Goal: Task Accomplishment & Management: Use online tool/utility

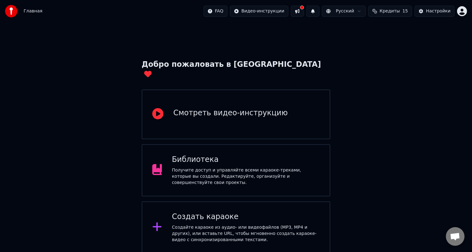
click at [223, 224] on div "Создайте караоке из аудио- или видеофайлов (MP3, MP4 и других), или вставьте UR…" at bounding box center [246, 233] width 148 height 19
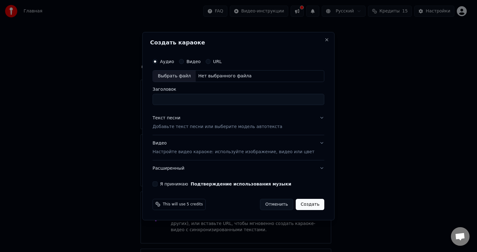
click at [190, 130] on button "Текст песни Добавьте текст песни или выберите модель автотекста" at bounding box center [238, 122] width 172 height 25
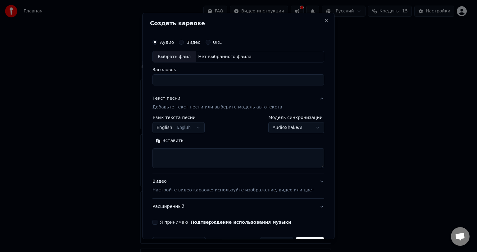
click at [186, 129] on button "English English" at bounding box center [178, 127] width 52 height 11
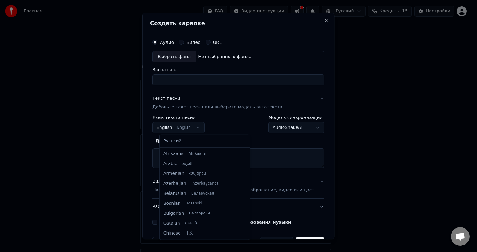
scroll to position [50, 0]
select select "**"
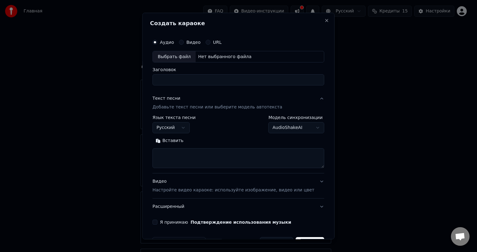
click at [174, 139] on button "Вставить" at bounding box center [169, 141] width 34 height 10
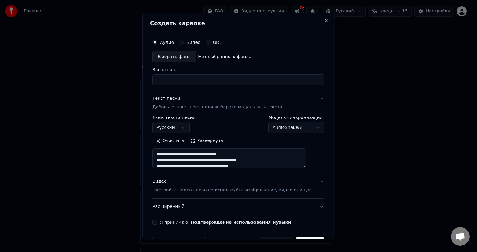
click at [182, 58] on div "Выбрать файл" at bounding box center [174, 56] width 43 height 11
type textarea "**********"
type input "**********"
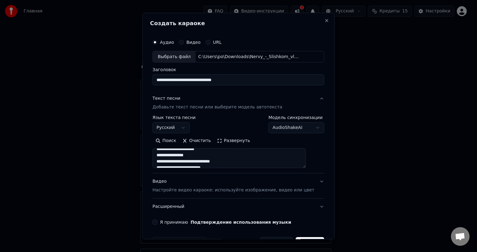
scroll to position [62, 0]
click at [180, 189] on p "Настройте видео караоке: используйте изображение, видео или цвет" at bounding box center [233, 190] width 162 height 6
type textarea "**********"
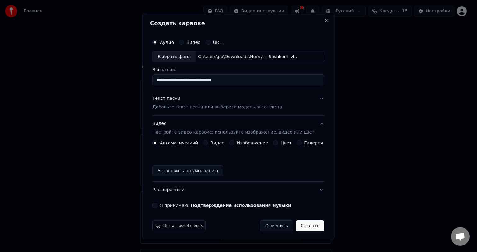
click at [215, 142] on label "Видео" at bounding box center [217, 143] width 14 height 4
click at [208, 142] on button "Видео" at bounding box center [205, 142] width 5 height 5
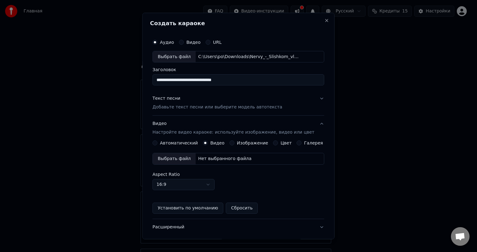
click at [180, 162] on div "Выбрать файл" at bounding box center [174, 158] width 43 height 11
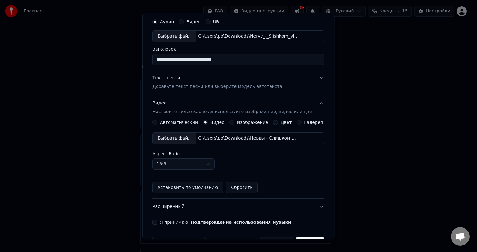
scroll to position [39, 0]
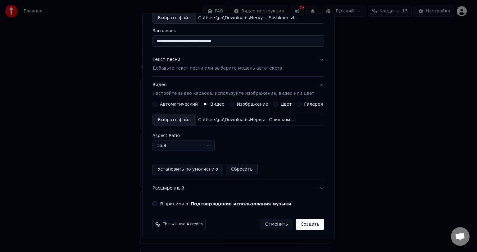
click at [172, 202] on label "Я принимаю Подтверждение использования музыки" at bounding box center [225, 204] width 131 height 4
click at [157, 202] on button "Я принимаю Подтверждение использования музыки" at bounding box center [154, 203] width 5 height 5
click at [303, 224] on button "Создать" at bounding box center [310, 224] width 29 height 11
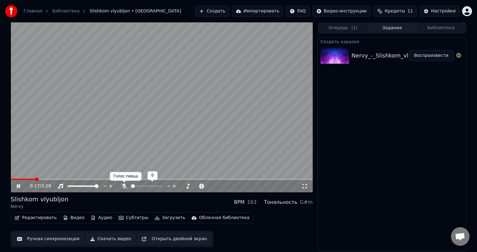
click at [125, 186] on icon at bounding box center [124, 186] width 6 height 5
click at [14, 179] on span at bounding box center [29, 179] width 37 height 1
click at [142, 185] on div at bounding box center [152, 186] width 50 height 6
click at [145, 185] on span at bounding box center [138, 185] width 15 height 1
click at [146, 185] on span at bounding box center [147, 186] width 4 height 4
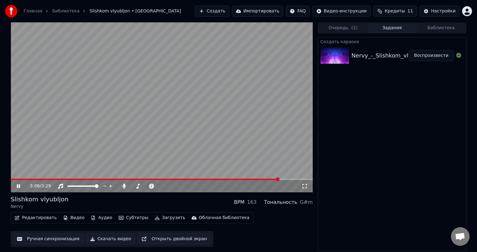
click at [279, 179] on span at bounding box center [162, 179] width 302 height 1
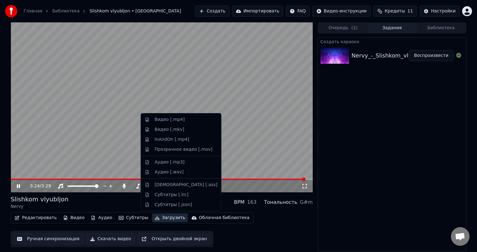
click at [158, 217] on button "Загрузить" at bounding box center [170, 217] width 36 height 9
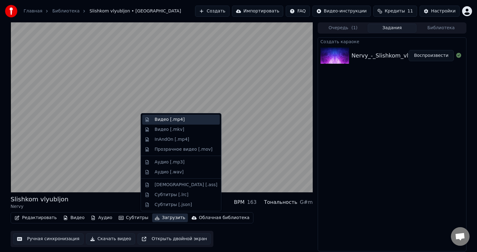
click at [176, 121] on div "Видео [.mp4]" at bounding box center [170, 119] width 30 height 6
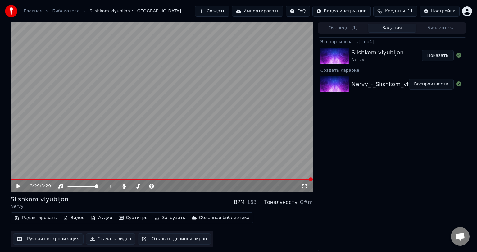
click at [229, 14] on button "Создать" at bounding box center [212, 11] width 34 height 11
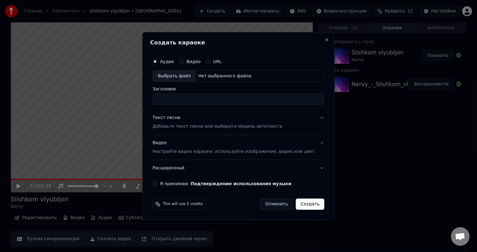
click at [180, 77] on div "Выбрать файл" at bounding box center [174, 75] width 43 height 11
type input "**********"
click at [181, 155] on button "Видео Настройте видео караоке: используйте изображение, видео или цвет" at bounding box center [238, 147] width 172 height 25
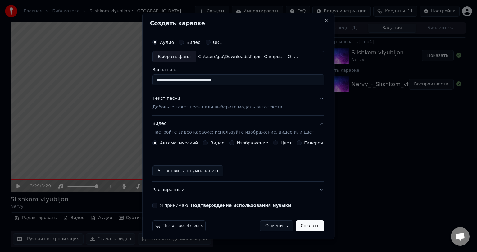
click at [211, 143] on label "Видео" at bounding box center [217, 143] width 14 height 4
click at [208, 143] on button "Видео" at bounding box center [205, 142] width 5 height 5
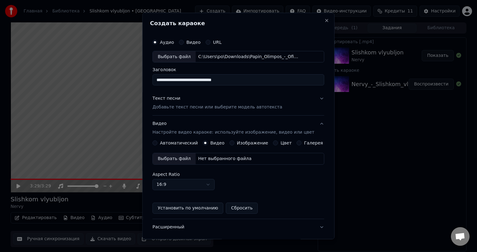
click at [194, 160] on div "Выбрать файл Нет выбранного файла" at bounding box center [238, 159] width 172 height 12
click at [166, 101] on div "Текст песни" at bounding box center [166, 99] width 28 height 6
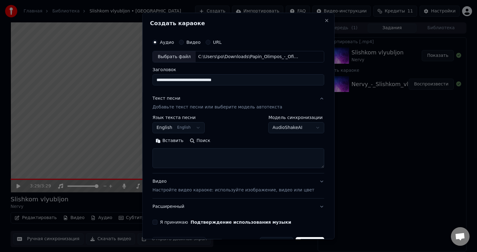
click at [179, 140] on button "Вставить" at bounding box center [169, 141] width 34 height 10
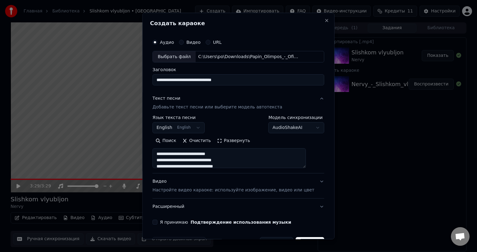
click at [183, 130] on button "English English" at bounding box center [178, 127] width 52 height 11
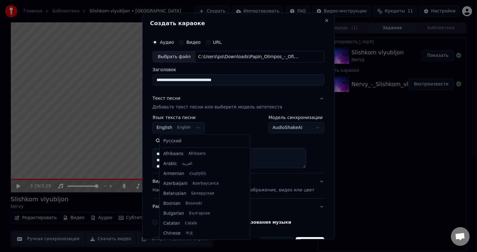
type textarea "**********"
select select "**"
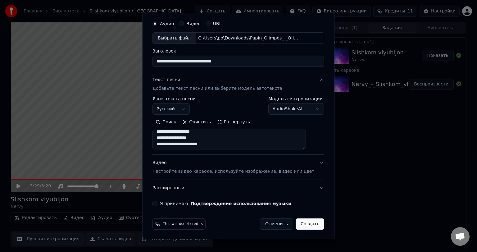
scroll to position [314, 0]
click at [174, 206] on label "Я принимаю Подтверждение использования музыки" at bounding box center [225, 203] width 131 height 4
click at [157, 206] on button "Я принимаю Подтверждение использования музыки" at bounding box center [154, 203] width 5 height 5
click at [179, 187] on button "Расширенный" at bounding box center [238, 188] width 172 height 16
type textarea "**********"
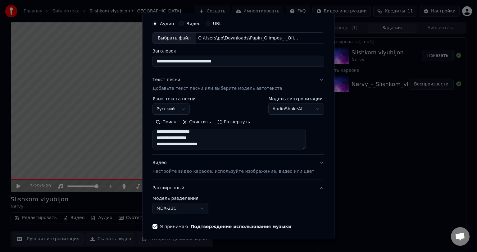
scroll to position [0, 0]
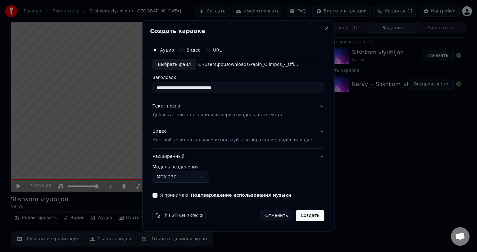
click at [178, 159] on button "Расширенный" at bounding box center [238, 156] width 172 height 16
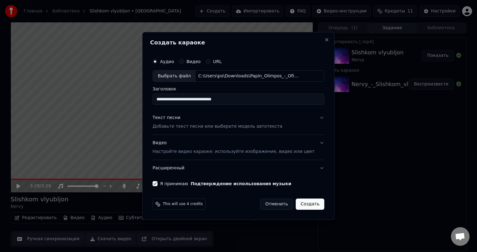
click at [168, 148] on div "Видео Настройте видео караоке: используйте изображение, видео или цвет" at bounding box center [233, 147] width 162 height 15
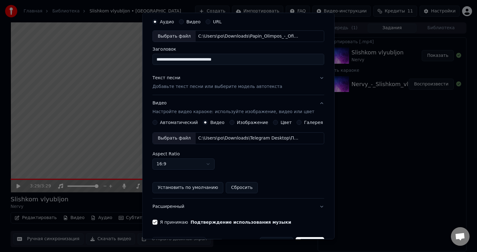
scroll to position [39, 0]
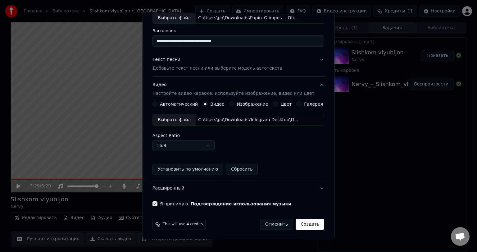
click at [302, 221] on button "Создать" at bounding box center [310, 224] width 29 height 11
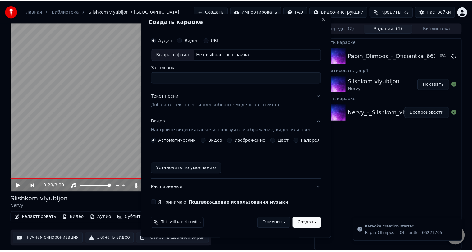
scroll to position [2, 0]
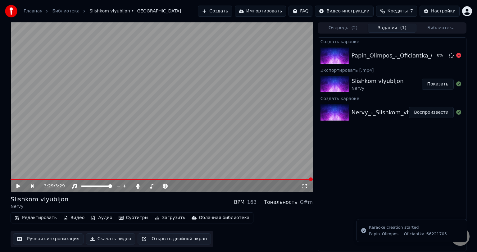
click at [335, 63] on img at bounding box center [334, 56] width 29 height 16
click at [389, 57] on div "Papin_Olimpos_-_Oficiantka_66221705" at bounding box center [406, 55] width 108 height 9
click at [381, 55] on div "Papin_Olimpos_-_Oficiantka_66221705" at bounding box center [406, 55] width 108 height 9
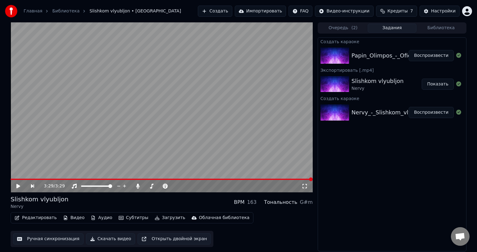
click at [422, 56] on button "Воспроизвести" at bounding box center [431, 55] width 45 height 11
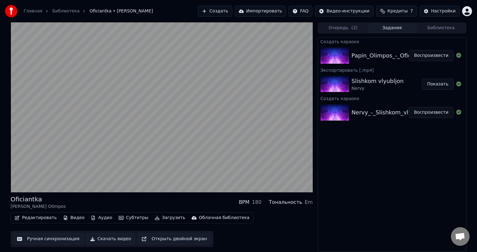
click at [50, 235] on button "Ручная синхронизация" at bounding box center [48, 238] width 70 height 11
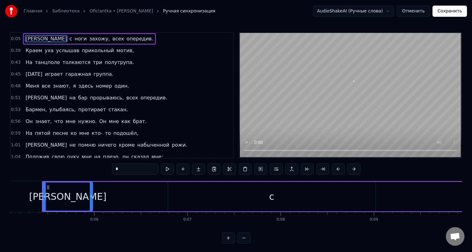
scroll to position [0, 475]
drag, startPoint x: 71, startPoint y: 197, endPoint x: 98, endPoint y: 195, distance: 27.4
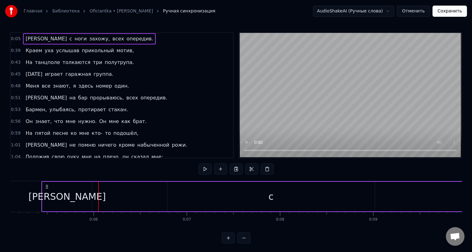
click at [14, 39] on span "0:05" at bounding box center [16, 39] width 10 height 6
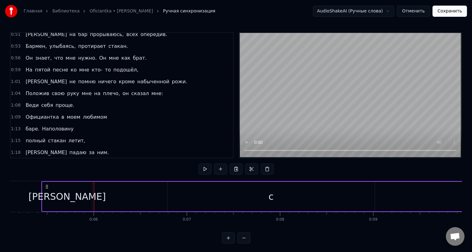
scroll to position [63, 0]
click at [42, 196] on div "[PERSON_NAME]" at bounding box center [67, 197] width 51 height 30
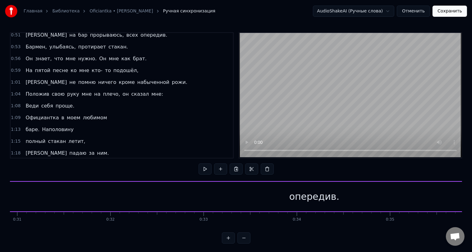
scroll to position [0, 2904]
click at [234, 189] on div "опередив." at bounding box center [291, 197] width 972 height 30
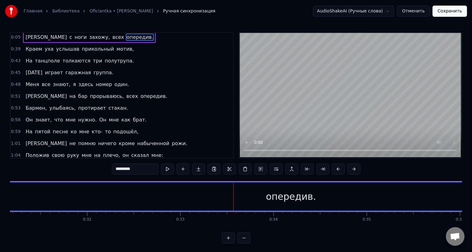
scroll to position [0, 0]
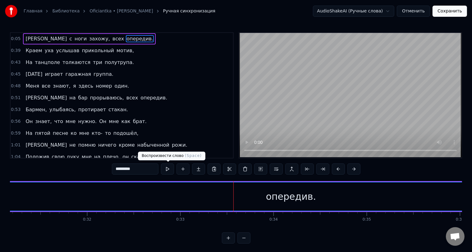
click at [163, 169] on button at bounding box center [167, 168] width 13 height 11
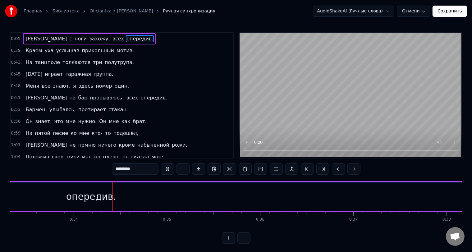
scroll to position [0, 3104]
click at [163, 169] on button at bounding box center [167, 168] width 13 height 11
click at [358, 191] on div "опередив." at bounding box center [90, 196] width 971 height 28
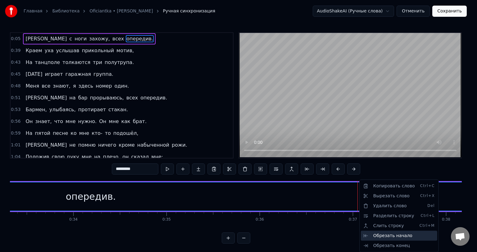
click at [382, 237] on div "Обрезать начало" at bounding box center [399, 236] width 76 height 10
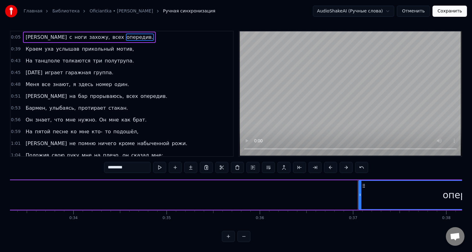
scroll to position [7, 0]
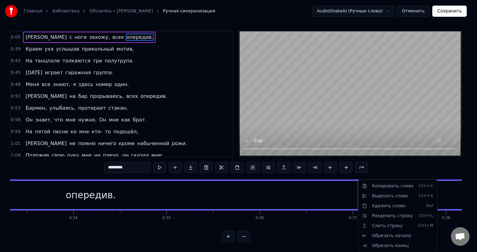
click at [380, 164] on html "Главная Библиотека Oficiantka • [PERSON_NAME] Olimpos Ручная синхронизация Audi…" at bounding box center [238, 124] width 477 height 253
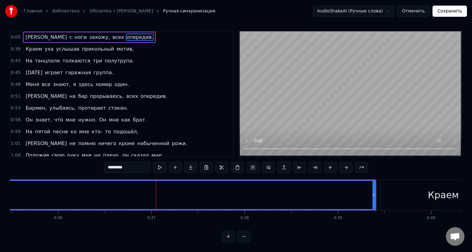
scroll to position [0, 3270]
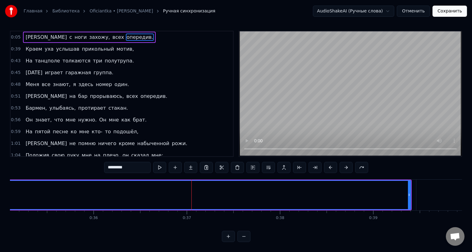
click at [238, 236] on button at bounding box center [243, 236] width 13 height 11
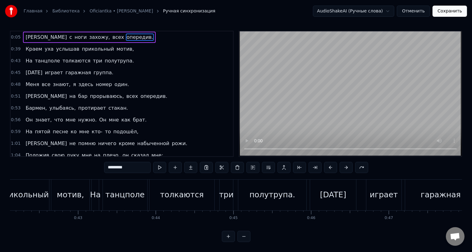
click at [238, 236] on button at bounding box center [243, 236] width 13 height 11
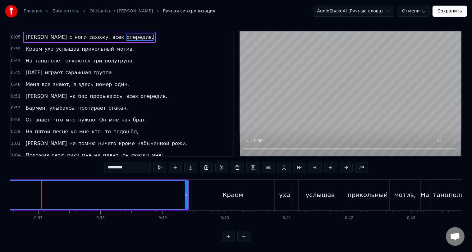
click at [238, 236] on button at bounding box center [243, 236] width 13 height 11
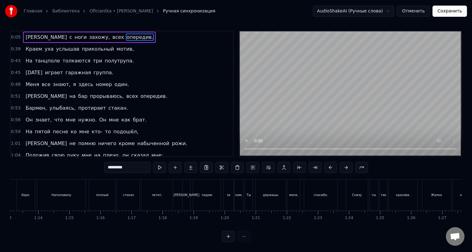
click at [238, 236] on div at bounding box center [236, 236] width 29 height 11
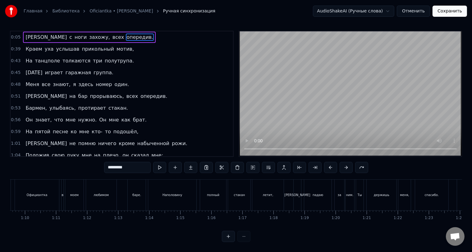
click at [238, 236] on div at bounding box center [236, 236] width 29 height 11
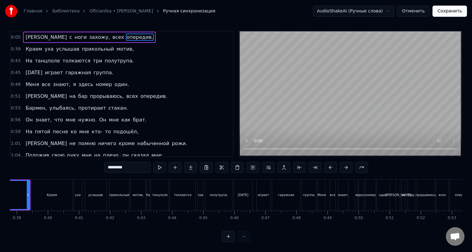
click at [238, 236] on div at bounding box center [236, 236] width 29 height 11
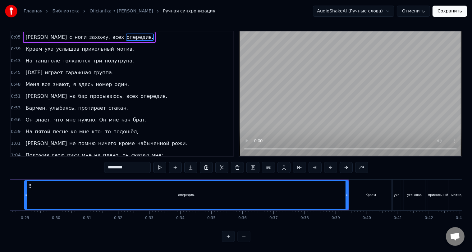
scroll to position [0, 878]
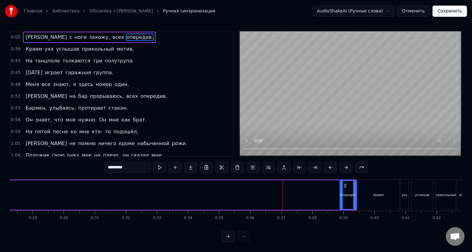
drag, startPoint x: 33, startPoint y: 190, endPoint x: 342, endPoint y: 197, distance: 308.4
click at [342, 197] on div at bounding box center [341, 195] width 2 height 28
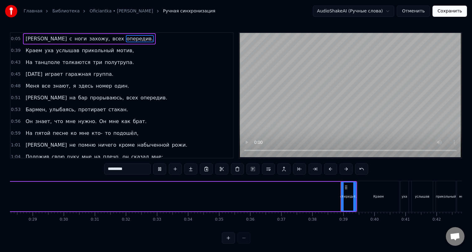
scroll to position [7, 0]
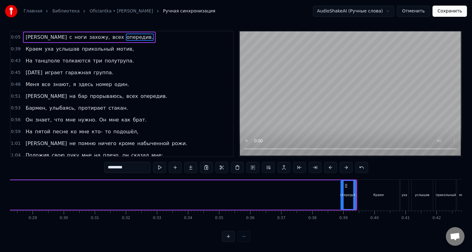
click at [341, 194] on div at bounding box center [342, 195] width 2 height 28
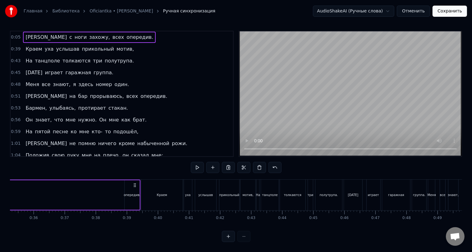
scroll to position [0, 1098]
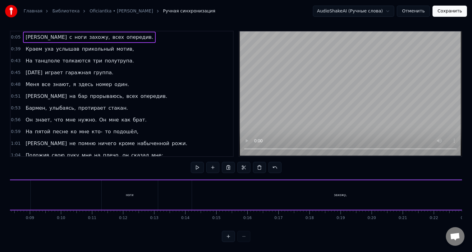
scroll to position [0, 158]
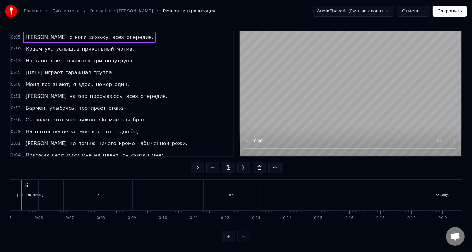
drag, startPoint x: 37, startPoint y: 188, endPoint x: 84, endPoint y: 187, distance: 47.2
click at [106, 191] on div "с" at bounding box center [98, 195] width 69 height 30
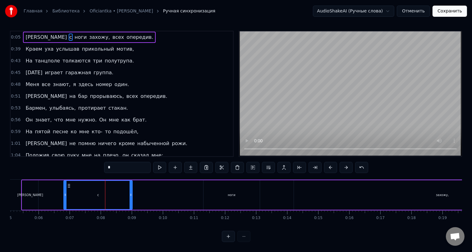
scroll to position [0, 0]
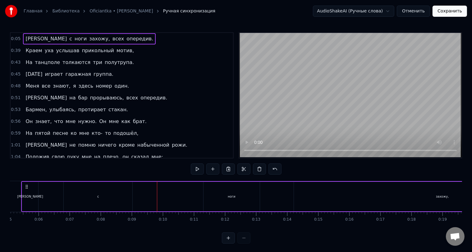
click at [212, 197] on div "ноги" at bounding box center [231, 197] width 56 height 30
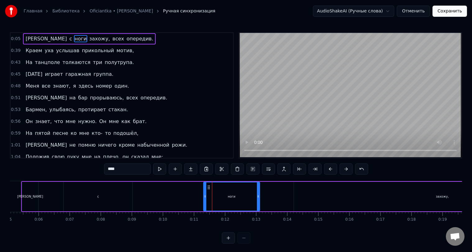
drag, startPoint x: 237, startPoint y: 199, endPoint x: 238, endPoint y: 194, distance: 5.3
click at [245, 197] on div "ноги" at bounding box center [232, 196] width 56 height 28
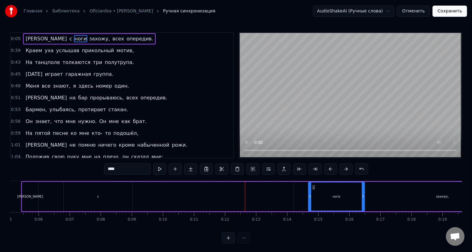
drag, startPoint x: 207, startPoint y: 186, endPoint x: 312, endPoint y: 190, distance: 104.7
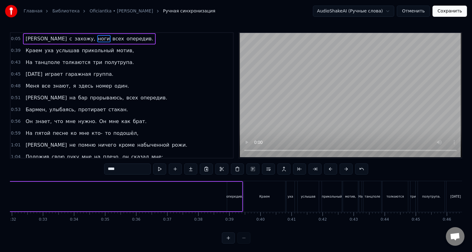
scroll to position [0, 1008]
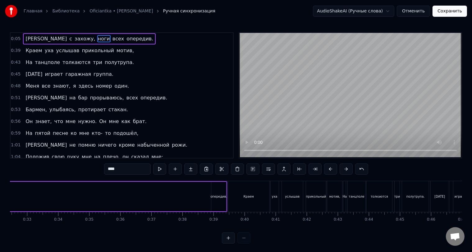
click at [212, 185] on div "опередив." at bounding box center [218, 197] width 15 height 30
click at [217, 186] on icon at bounding box center [219, 187] width 5 height 5
drag, startPoint x: 219, startPoint y: 185, endPoint x: 223, endPoint y: 186, distance: 4.4
click at [223, 186] on div "опередив." at bounding box center [222, 196] width 14 height 28
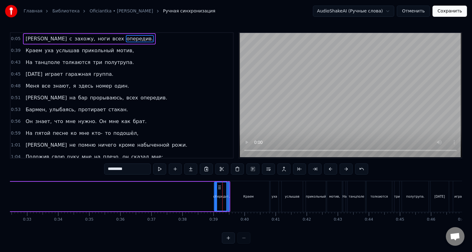
click at [238, 182] on div "Краем" at bounding box center [248, 196] width 41 height 31
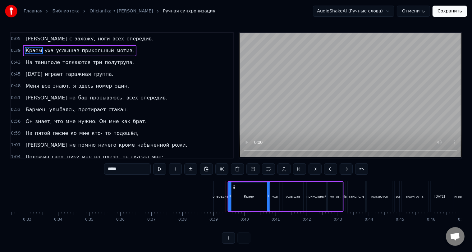
click at [219, 190] on div "опередив." at bounding box center [221, 196] width 15 height 31
type input "*********"
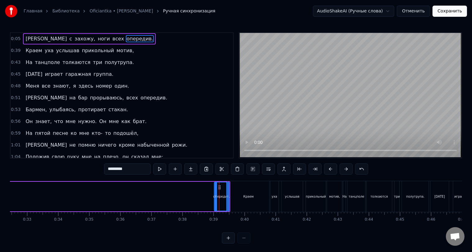
drag, startPoint x: 219, startPoint y: 187, endPoint x: 223, endPoint y: 187, distance: 4.0
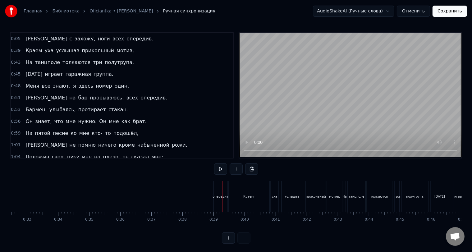
click at [233, 195] on div "Краем" at bounding box center [248, 196] width 41 height 31
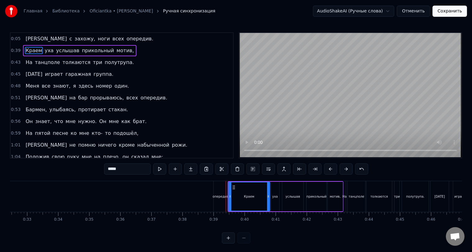
click at [233, 189] on div "Краем" at bounding box center [249, 196] width 40 height 28
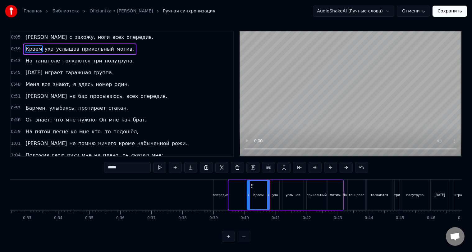
drag, startPoint x: 230, startPoint y: 190, endPoint x: 249, endPoint y: 193, distance: 19.2
click at [249, 193] on div at bounding box center [248, 195] width 2 height 28
drag, startPoint x: 267, startPoint y: 190, endPoint x: 263, endPoint y: 190, distance: 4.3
click at [263, 192] on icon at bounding box center [264, 194] width 2 height 5
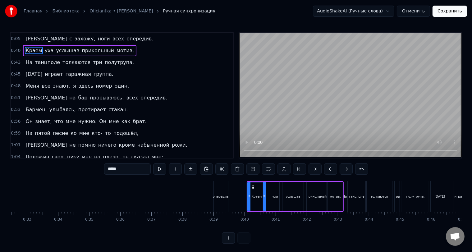
click at [273, 193] on div "уха" at bounding box center [275, 197] width 8 height 30
type input "***"
drag, startPoint x: 271, startPoint y: 194, endPoint x: 268, endPoint y: 193, distance: 3.1
click at [269, 193] on div at bounding box center [270, 196] width 2 height 28
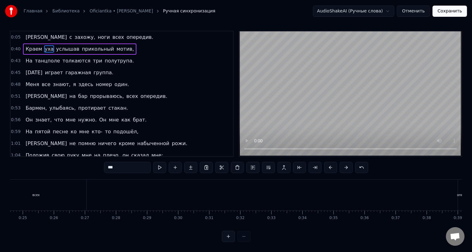
scroll to position [0, 586]
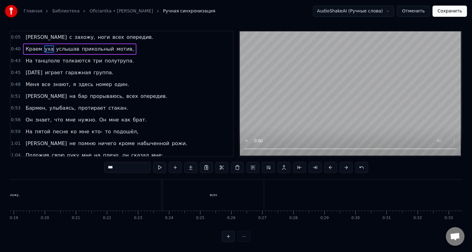
drag, startPoint x: 205, startPoint y: 190, endPoint x: 302, endPoint y: 185, distance: 97.3
click at [302, 185] on div "Я с захожу, ноги всех опередив." at bounding box center [122, 194] width 1059 height 31
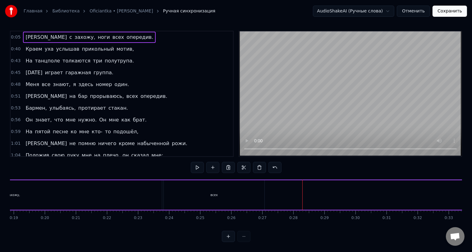
click at [222, 193] on div "всех" at bounding box center [214, 195] width 100 height 30
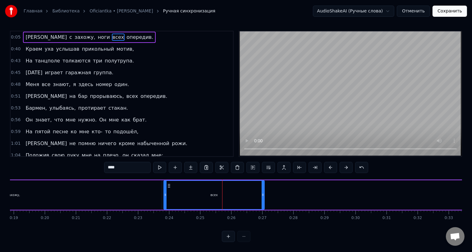
scroll to position [0, 0]
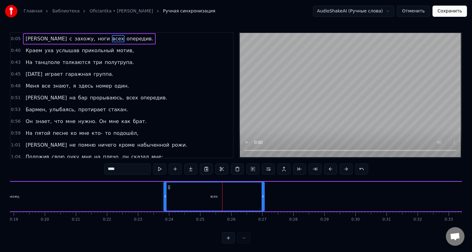
drag, startPoint x: 211, startPoint y: 197, endPoint x: 265, endPoint y: 193, distance: 53.6
click at [270, 193] on div "Я с захожу, ноги всех опередив." at bounding box center [122, 196] width 1059 height 31
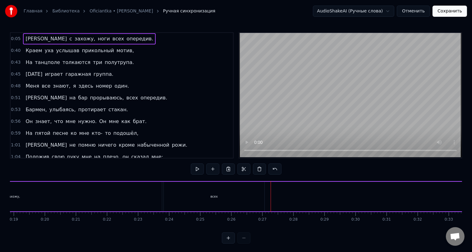
click at [166, 190] on div "всех" at bounding box center [214, 197] width 100 height 30
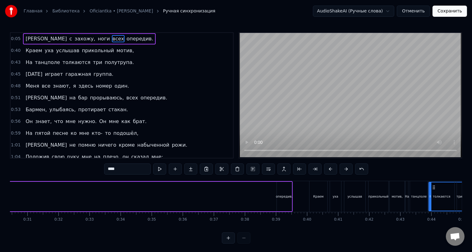
scroll to position [0, 960]
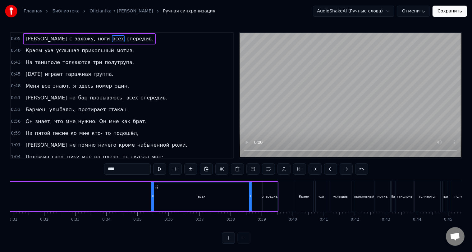
drag, startPoint x: 169, startPoint y: 186, endPoint x: 159, endPoint y: 185, distance: 10.0
click at [157, 185] on icon at bounding box center [156, 187] width 5 height 5
drag, startPoint x: 153, startPoint y: 195, endPoint x: 244, endPoint y: 204, distance: 91.4
click at [244, 204] on div at bounding box center [244, 196] width 2 height 28
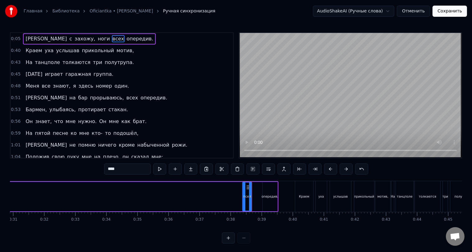
drag, startPoint x: 247, startPoint y: 201, endPoint x: 251, endPoint y: 197, distance: 5.3
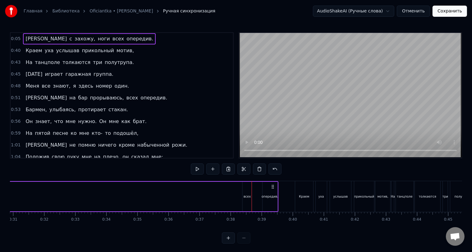
click at [246, 193] on div "всех" at bounding box center [247, 197] width 9 height 30
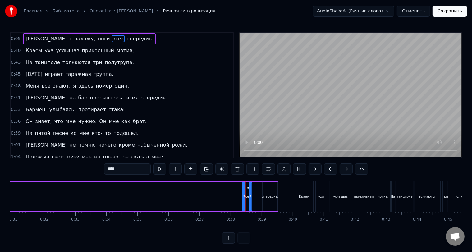
drag, startPoint x: 247, startPoint y: 187, endPoint x: 257, endPoint y: 187, distance: 9.3
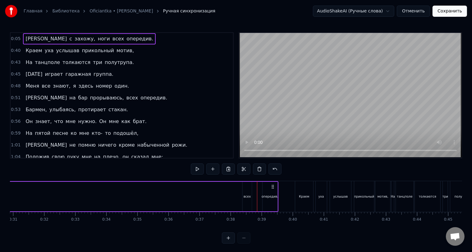
click at [250, 187] on div "всех" at bounding box center [247, 197] width 9 height 30
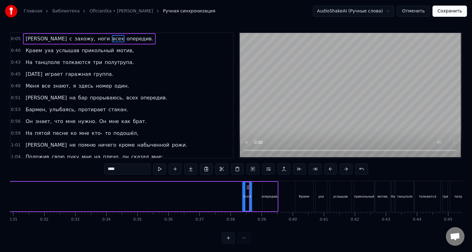
drag, startPoint x: 247, startPoint y: 186, endPoint x: 250, endPoint y: 187, distance: 3.2
click at [250, 187] on div "всех" at bounding box center [247, 196] width 9 height 28
drag, startPoint x: 248, startPoint y: 187, endPoint x: 243, endPoint y: 187, distance: 4.3
click at [243, 187] on div "всех" at bounding box center [247, 196] width 9 height 28
click at [245, 187] on icon at bounding box center [247, 187] width 5 height 5
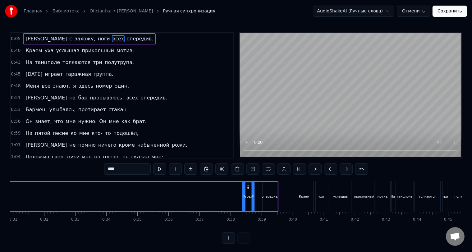
click at [253, 189] on div at bounding box center [253, 196] width 2 height 28
click at [252, 187] on div "всех" at bounding box center [249, 196] width 12 height 28
drag, startPoint x: 247, startPoint y: 186, endPoint x: 251, endPoint y: 188, distance: 4.2
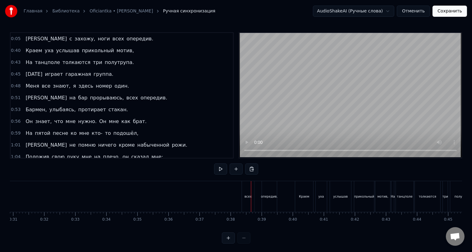
click at [249, 189] on div "всех" at bounding box center [248, 196] width 12 height 31
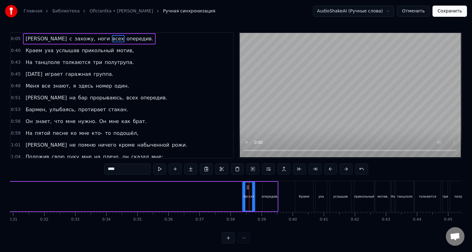
click at [230, 243] on button at bounding box center [228, 237] width 13 height 11
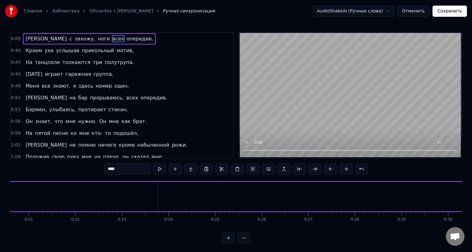
click at [230, 243] on button at bounding box center [228, 237] width 13 height 11
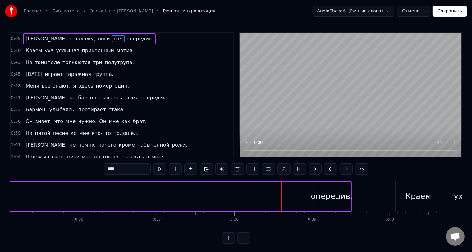
scroll to position [0, 2844]
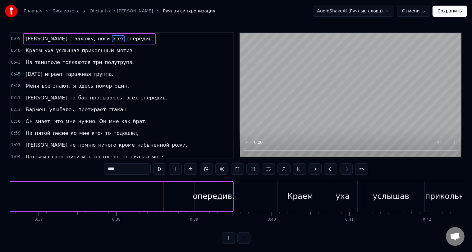
click at [207, 200] on div "опередив." at bounding box center [214, 196] width 42 height 12
type input "*********"
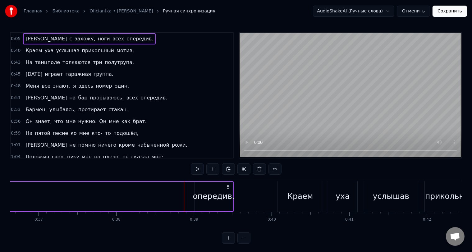
click at [176, 199] on div "всех" at bounding box center [161, 197] width 33 height 30
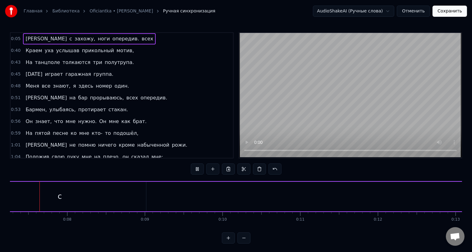
scroll to position [0, 552]
click at [245, 240] on button at bounding box center [243, 237] width 13 height 11
click at [245, 240] on div at bounding box center [236, 237] width 29 height 11
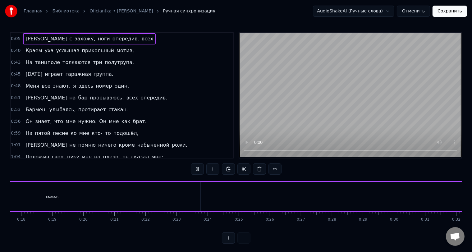
click at [244, 240] on div at bounding box center [236, 237] width 29 height 11
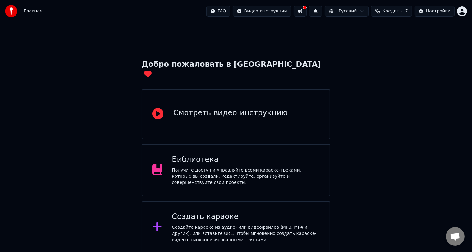
click at [215, 224] on div "Создайте караоке из аудио- или видеофайлов (MP3, MP4 и других), или вставьте UR…" at bounding box center [246, 233] width 148 height 19
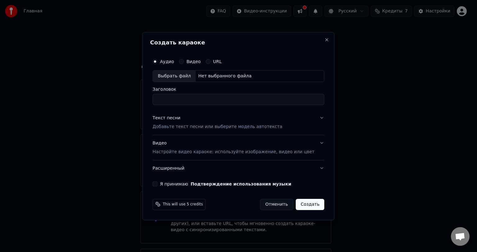
click at [196, 78] on div "Выбрать файл" at bounding box center [174, 75] width 43 height 11
type input "**********"
click at [187, 119] on div "Текст песни Добавьте текст песни или выберите модель автотекста" at bounding box center [217, 122] width 130 height 15
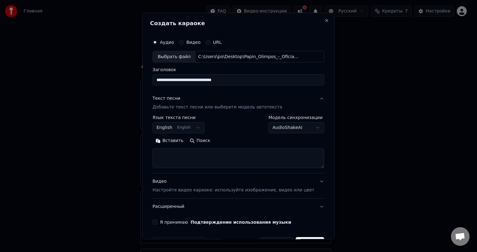
click at [192, 155] on textarea at bounding box center [238, 158] width 172 height 20
click at [181, 143] on button "Вставить" at bounding box center [169, 141] width 34 height 10
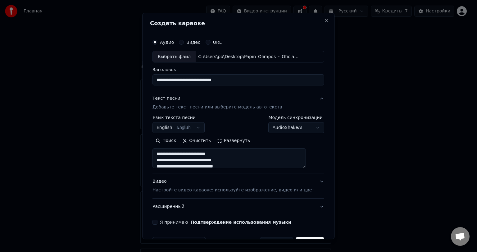
type textarea "**********"
click at [189, 126] on button "English English" at bounding box center [178, 127] width 52 height 11
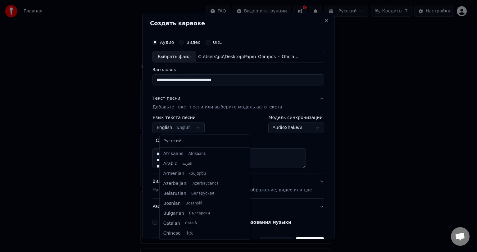
scroll to position [50, 0]
select select "**"
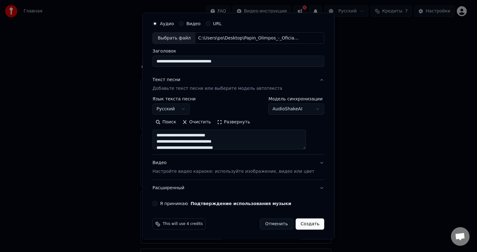
click at [195, 168] on p "Настройте видео караоке: используйте изображение, видео или цвет" at bounding box center [233, 171] width 162 height 6
type textarea "**********"
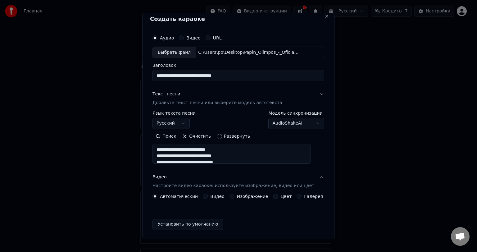
scroll to position [2, 0]
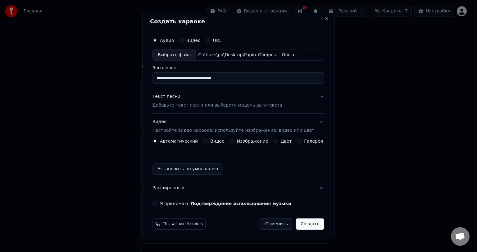
click at [215, 142] on label "Видео" at bounding box center [217, 141] width 14 height 4
click at [208, 142] on button "Видео" at bounding box center [205, 140] width 5 height 5
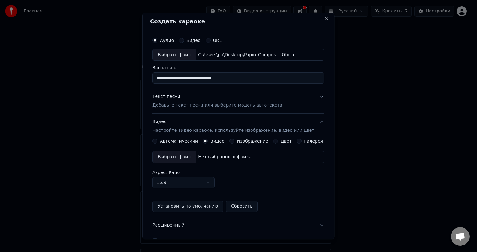
click at [181, 158] on div "Выбрать файл" at bounding box center [174, 156] width 43 height 11
drag, startPoint x: 248, startPoint y: 78, endPoint x: 144, endPoint y: 79, distance: 103.7
click at [144, 79] on body "Главная FAQ Видео-инструкции Русский Кредиты 7 Настройки Добро пожаловать в You…" at bounding box center [236, 152] width 472 height 304
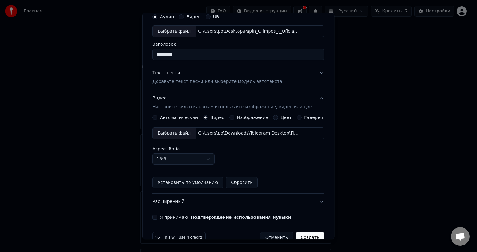
scroll to position [39, 0]
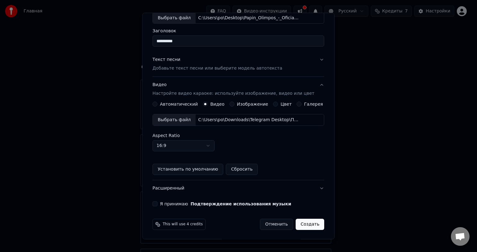
type input "**********"
click at [167, 206] on div "**********" at bounding box center [238, 102] width 177 height 214
click at [172, 204] on label "Я принимаю Подтверждение использования музыки" at bounding box center [225, 204] width 131 height 4
click at [157, 204] on button "Я принимаю Подтверждение использования музыки" at bounding box center [154, 203] width 5 height 5
click at [302, 224] on button "Создать" at bounding box center [310, 224] width 29 height 11
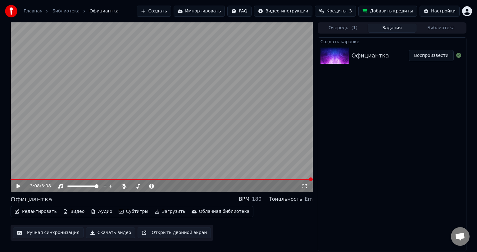
click at [171, 126] on video at bounding box center [162, 107] width 302 height 170
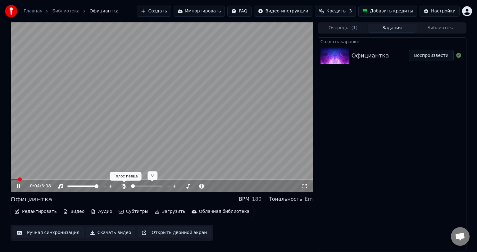
click at [127, 186] on div at bounding box center [152, 186] width 50 height 6
click at [145, 185] on span at bounding box center [146, 185] width 31 height 1
drag, startPoint x: 19, startPoint y: 178, endPoint x: 0, endPoint y: 179, distance: 19.0
click at [0, 179] on div "0:08 / 3:08 Официантка BPM 180 Тональность Em Редактировать Видео Аудио Субтитр…" at bounding box center [238, 136] width 477 height 229
click at [11, 179] on span at bounding box center [11, 179] width 0 height 1
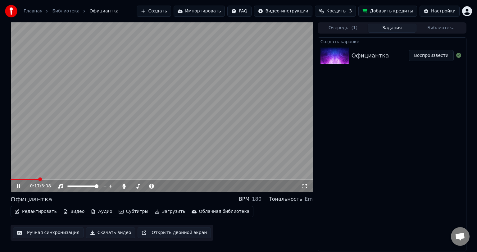
click at [98, 232] on button "Скачать видео" at bounding box center [110, 232] width 49 height 11
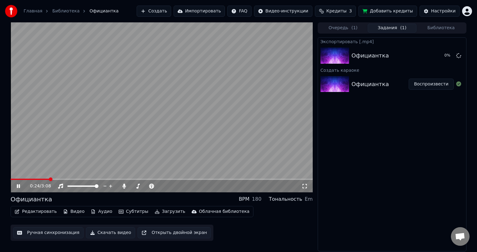
click at [17, 188] on icon at bounding box center [18, 186] width 3 height 4
click at [431, 53] on button "Показать" at bounding box center [438, 55] width 32 height 11
